Goal: Find contact information: Find contact information

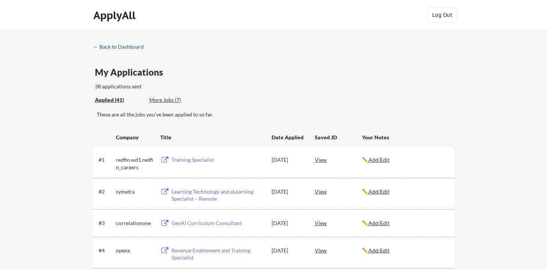
click at [111, 47] on div "← Back to Dashboard" at bounding box center [121, 46] width 56 height 5
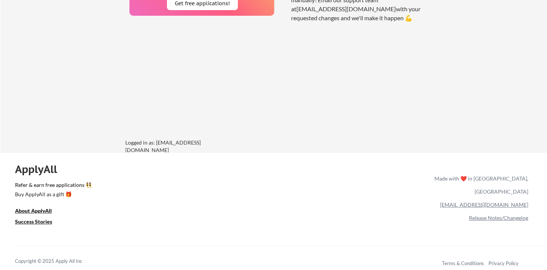
scroll to position [661, 0]
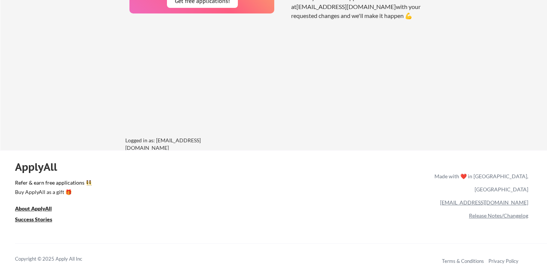
click at [516, 200] on link "[EMAIL_ADDRESS][DOMAIN_NAME]" at bounding box center [484, 203] width 88 height 6
drag, startPoint x: 481, startPoint y: 190, endPoint x: 527, endPoint y: 192, distance: 45.8
click at [527, 196] on div "[EMAIL_ADDRESS][DOMAIN_NAME]" at bounding box center [479, 202] width 97 height 13
copy link "[EMAIL_ADDRESS][DOMAIN_NAME]"
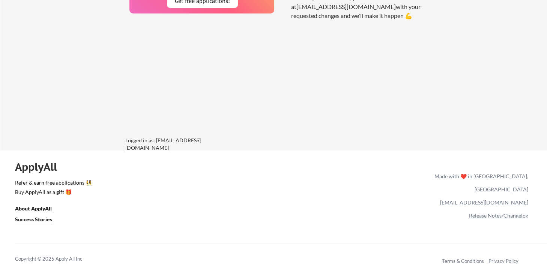
click at [326, 221] on div "ApplyAll Refer & earn free applications 👯‍♀️ Buy ApplyAll as a gift 🎁 About App…" at bounding box center [273, 215] width 547 height 119
